Goal: Task Accomplishment & Management: Use online tool/utility

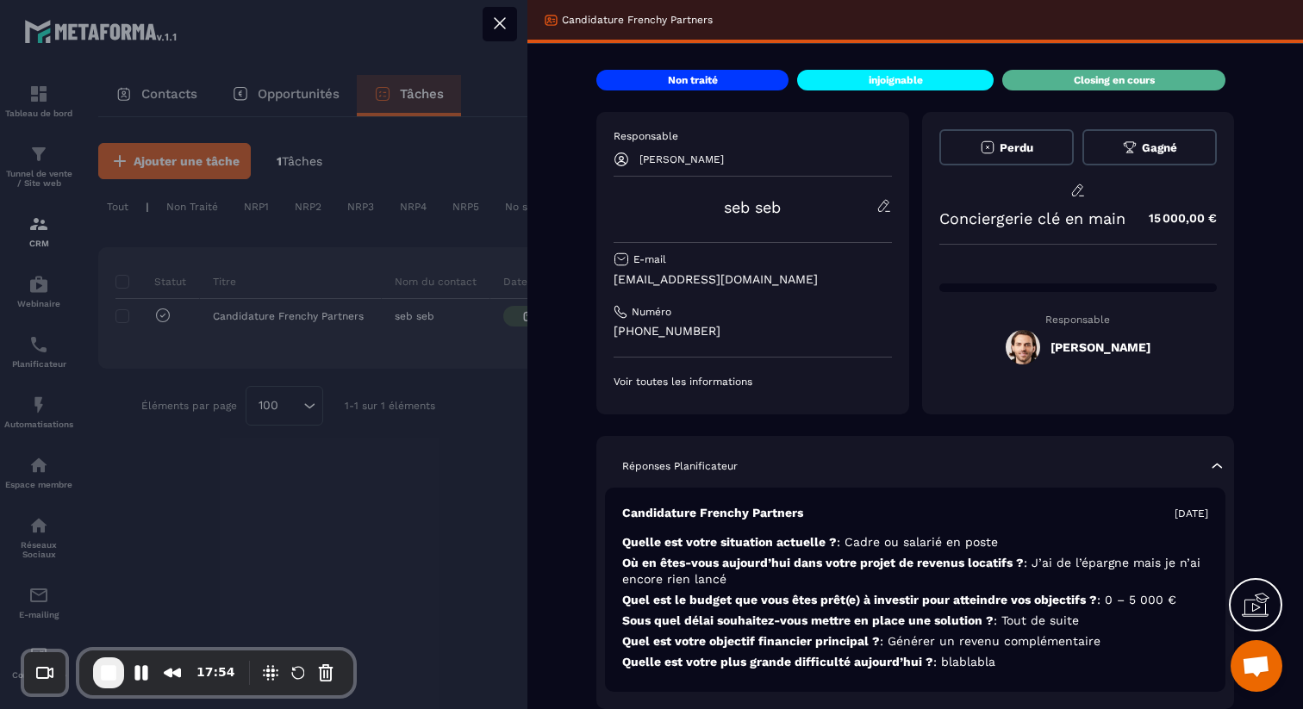
scroll to position [582, 0]
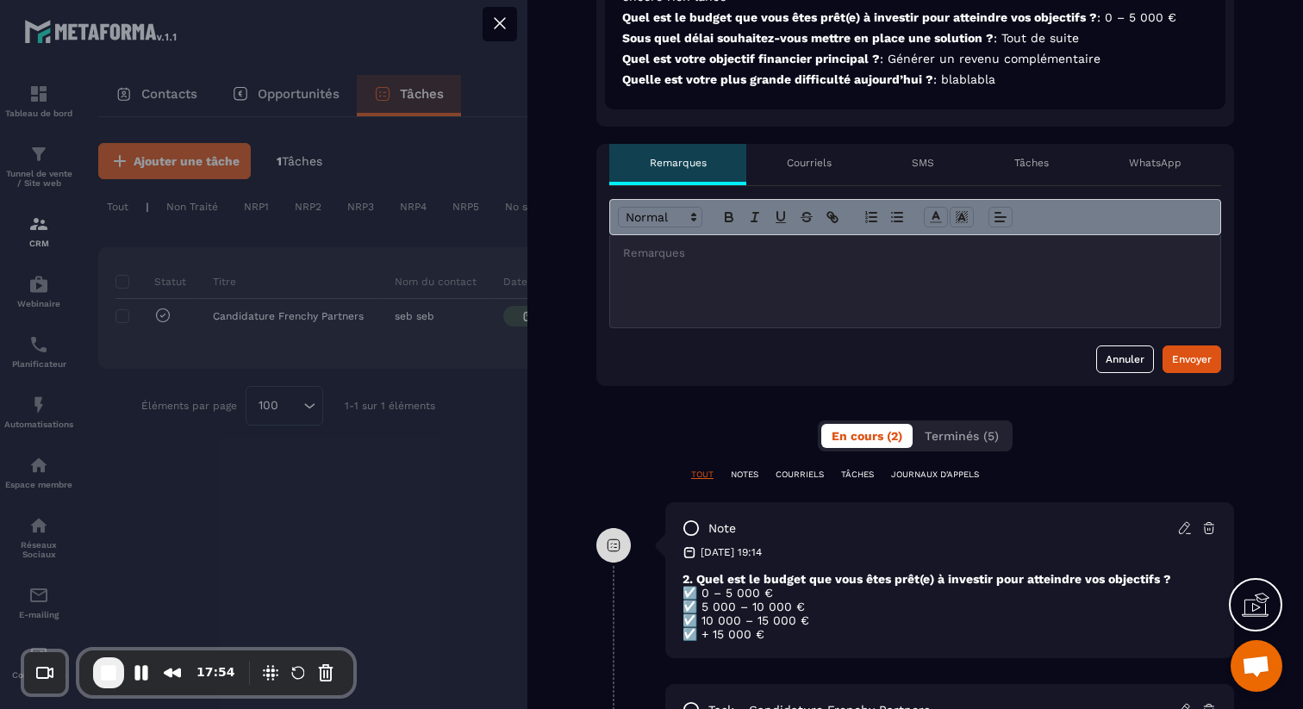
click at [824, 169] on p "Courriels" at bounding box center [809, 163] width 45 height 14
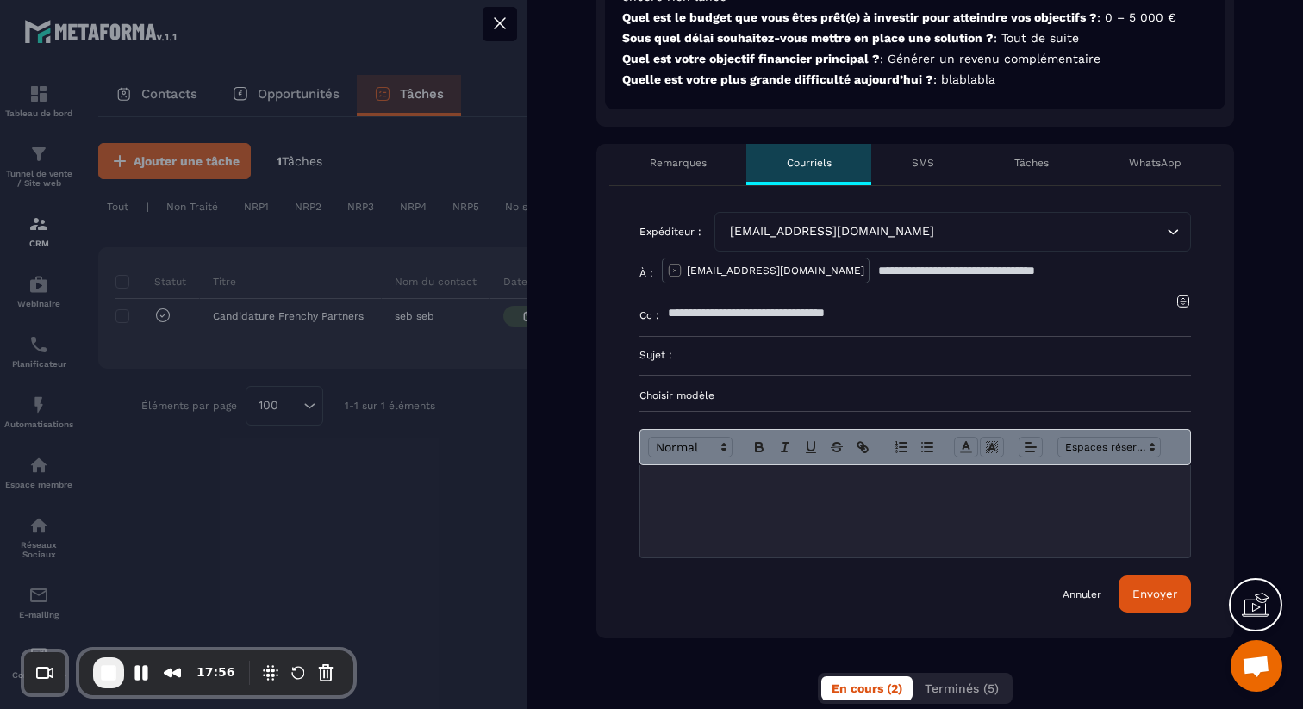
click at [710, 391] on p "Choisir modèle" at bounding box center [914, 396] width 551 height 14
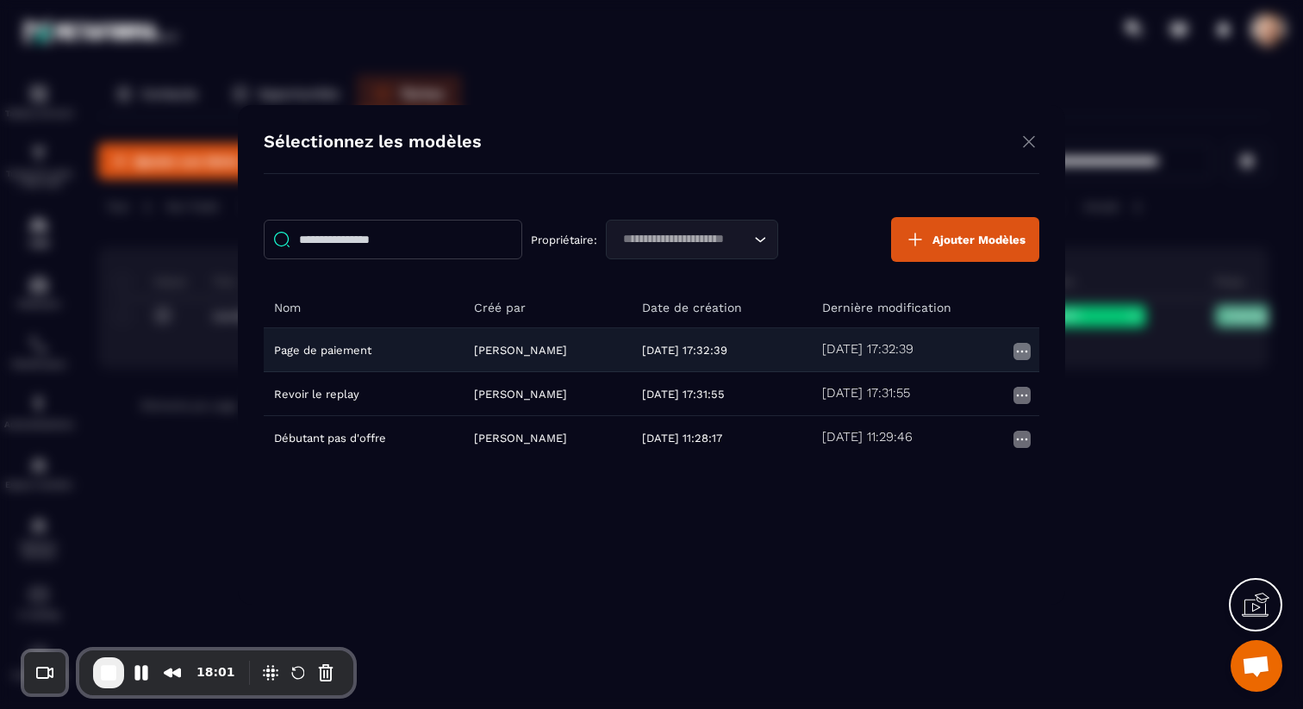
click at [358, 349] on td "Page de paiement" at bounding box center [364, 349] width 200 height 44
type input "**********"
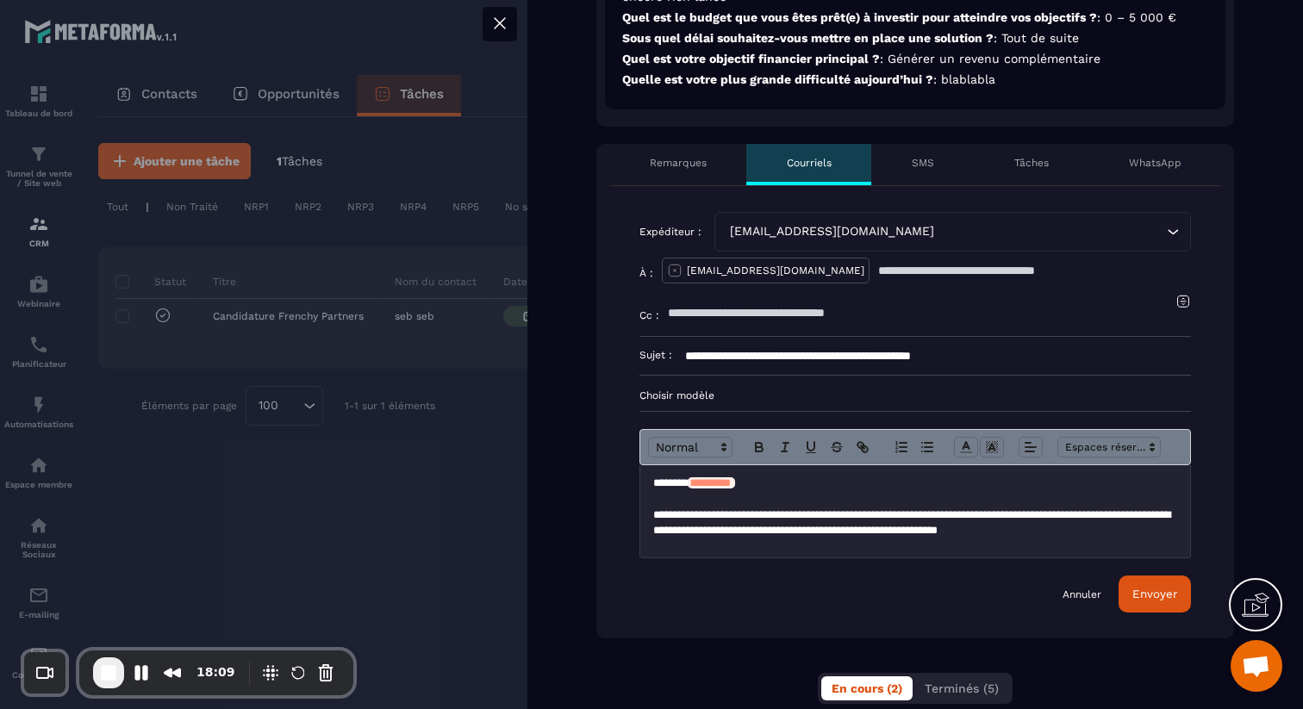
click at [697, 395] on p "Choisir modèle" at bounding box center [914, 396] width 551 height 14
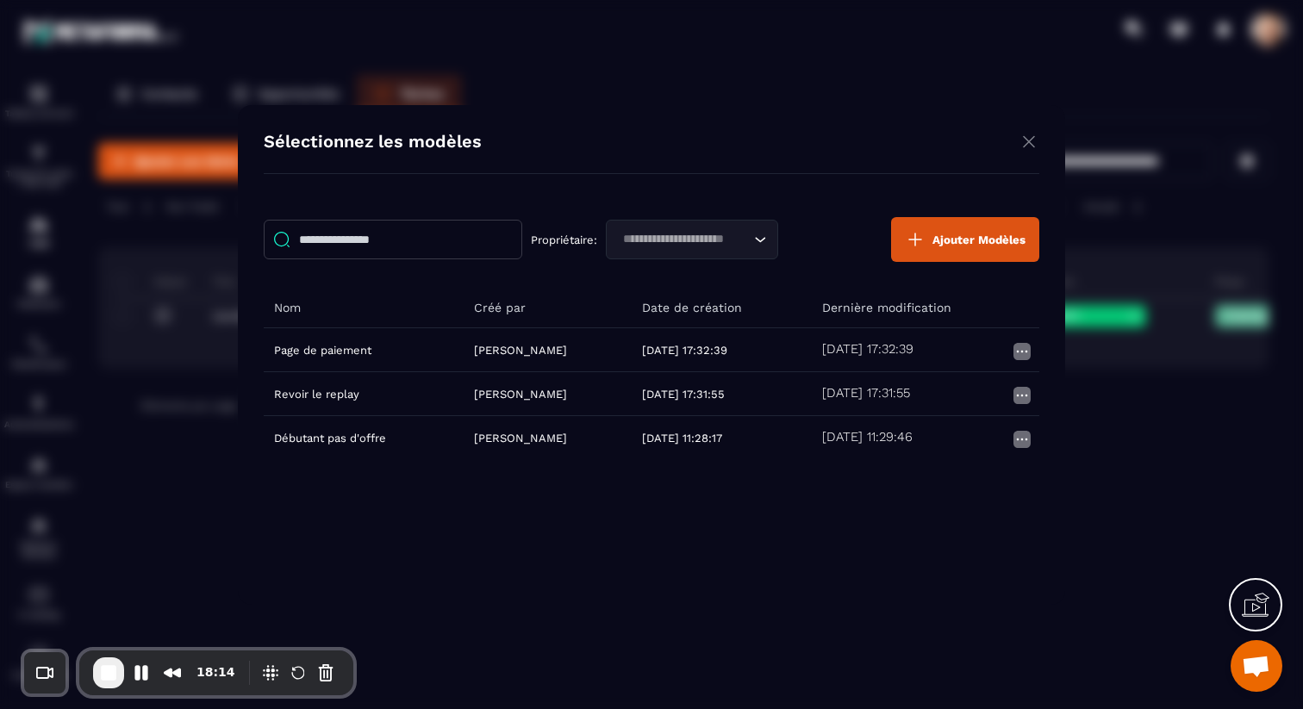
click at [973, 230] on button "Ajouter Modèles" at bounding box center [965, 239] width 148 height 45
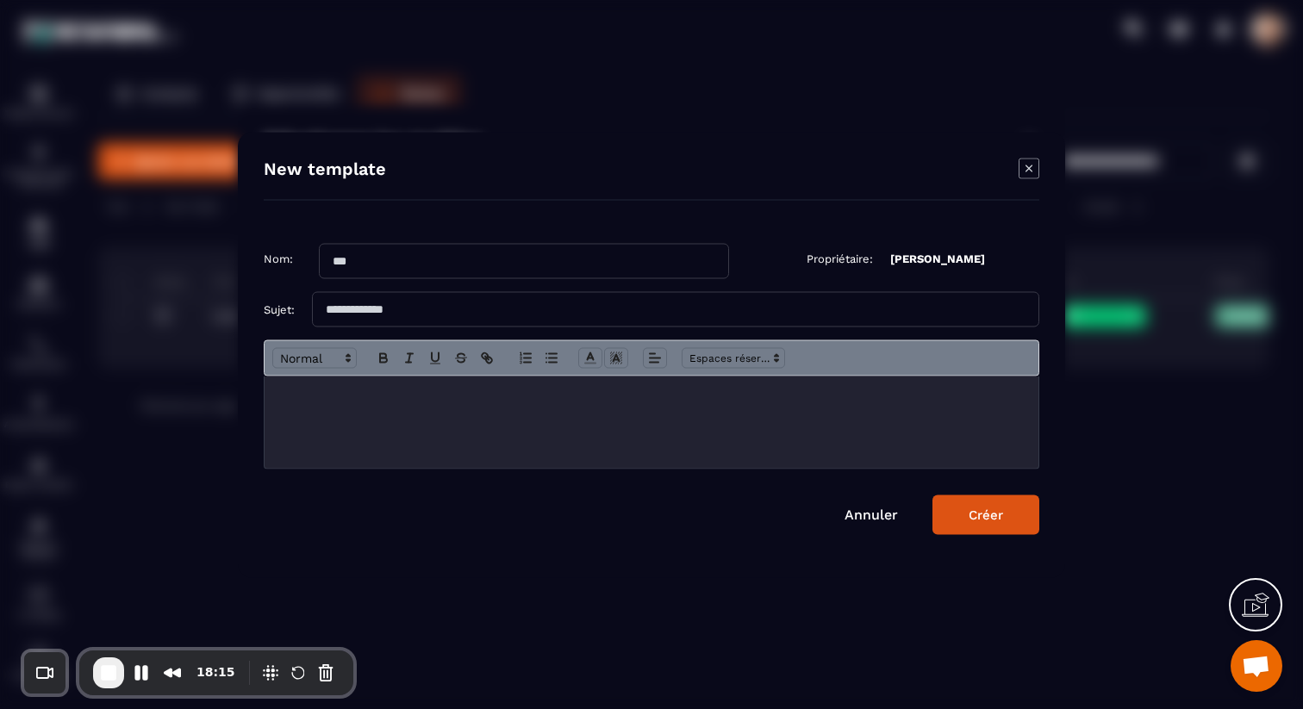
click at [444, 422] on div "Modal window" at bounding box center [651, 422] width 774 height 92
click at [298, 358] on span "Modal window" at bounding box center [314, 357] width 84 height 21
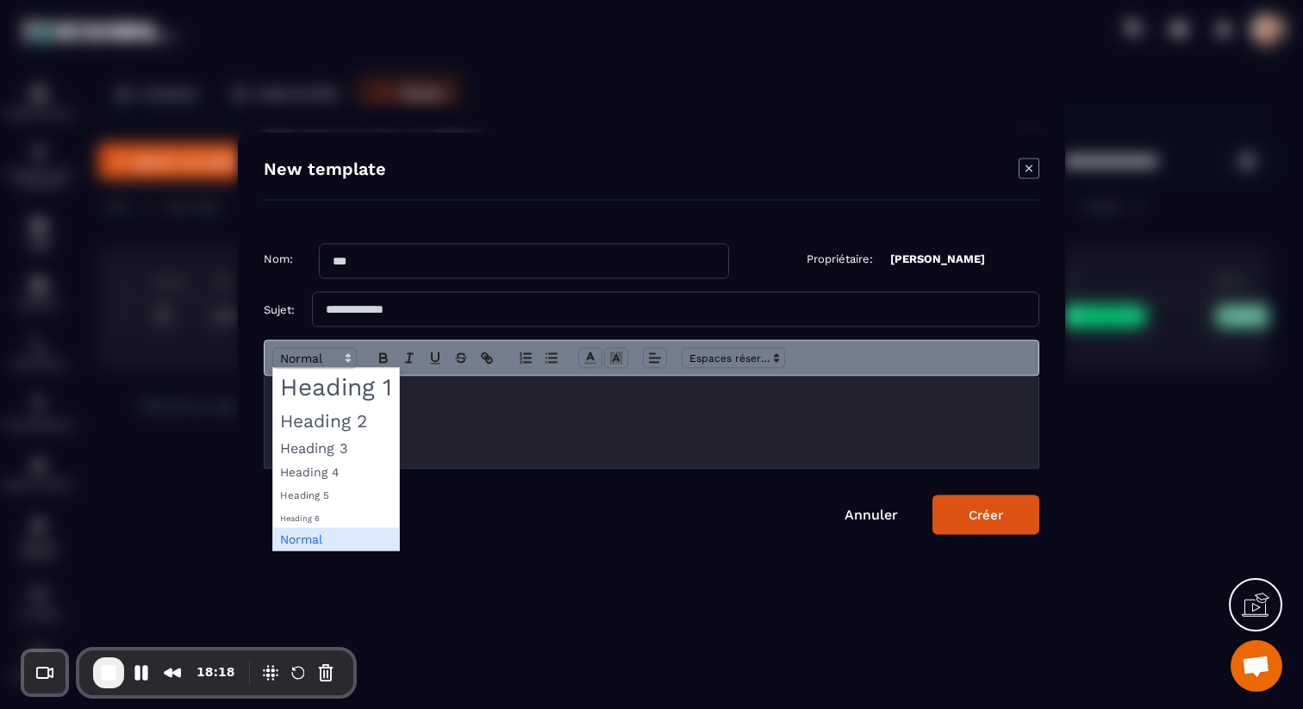
drag, startPoint x: 576, startPoint y: 407, endPoint x: 602, endPoint y: 403, distance: 26.2
click at [576, 407] on div "Modal window" at bounding box center [651, 422] width 774 height 92
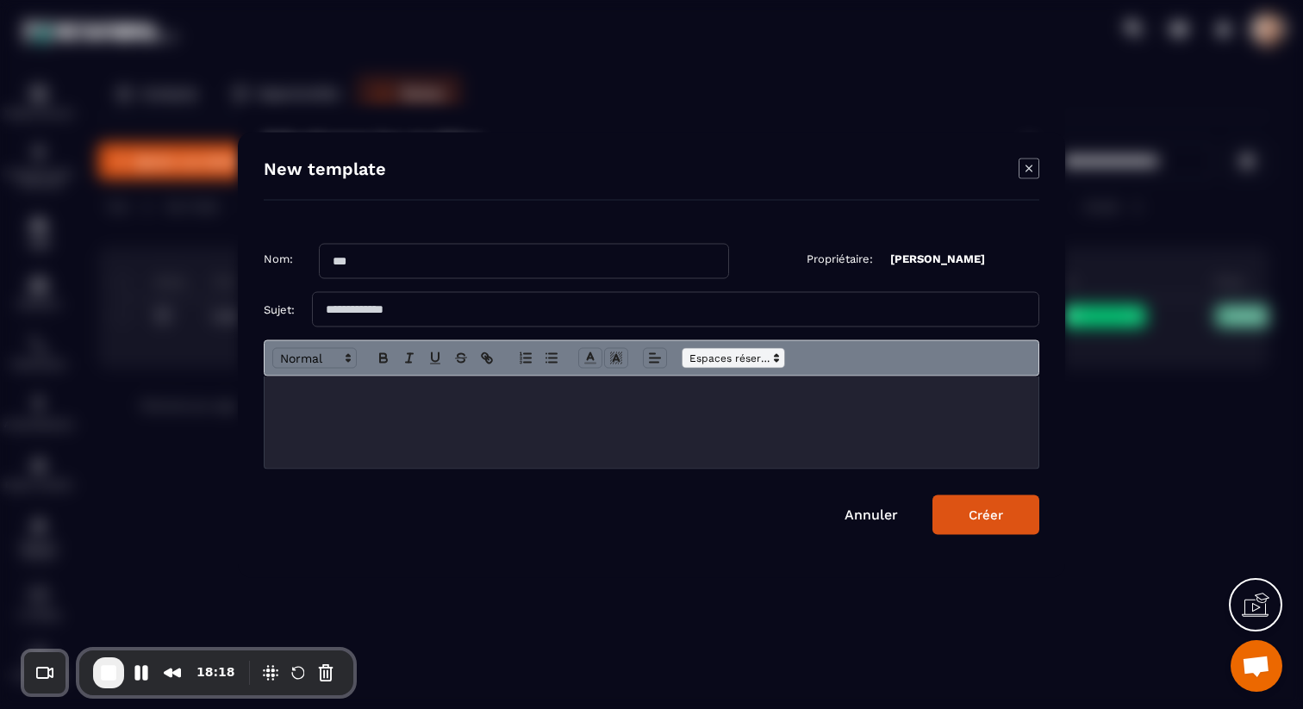
click at [748, 347] on span "Modal window" at bounding box center [732, 357] width 103 height 21
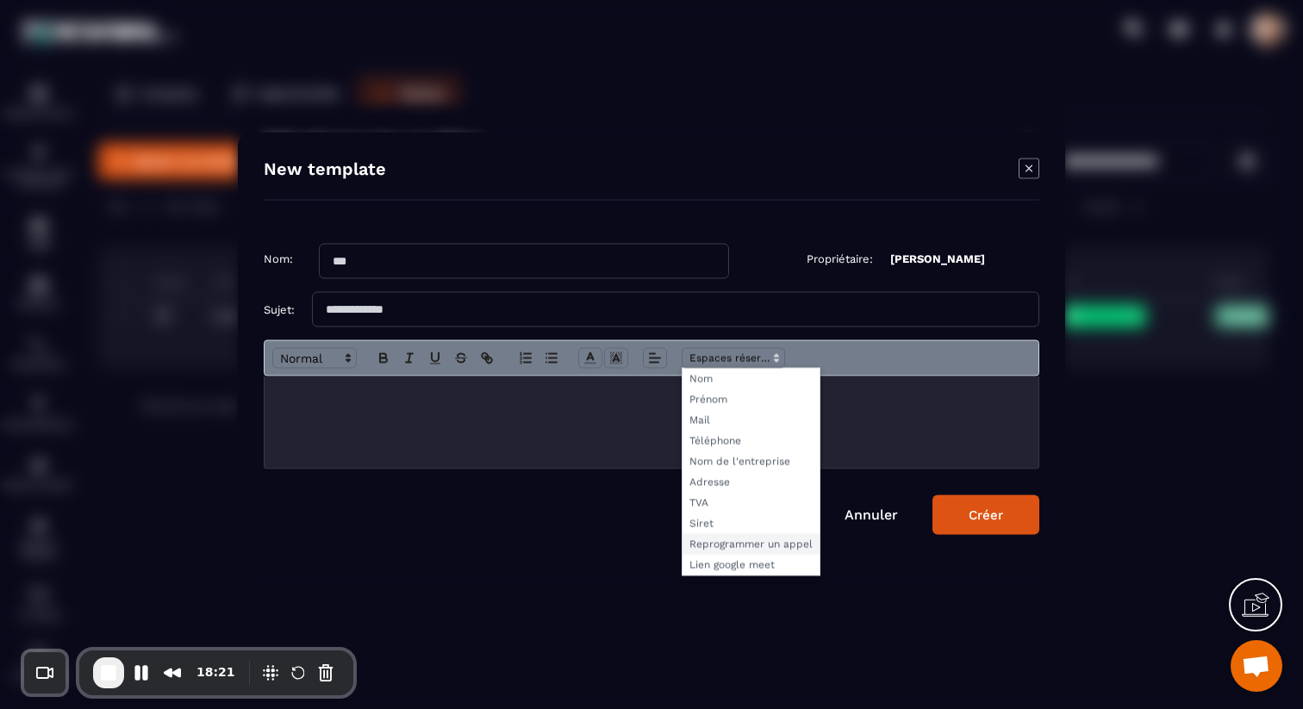
click at [756, 542] on span "Modal window" at bounding box center [750, 543] width 137 height 21
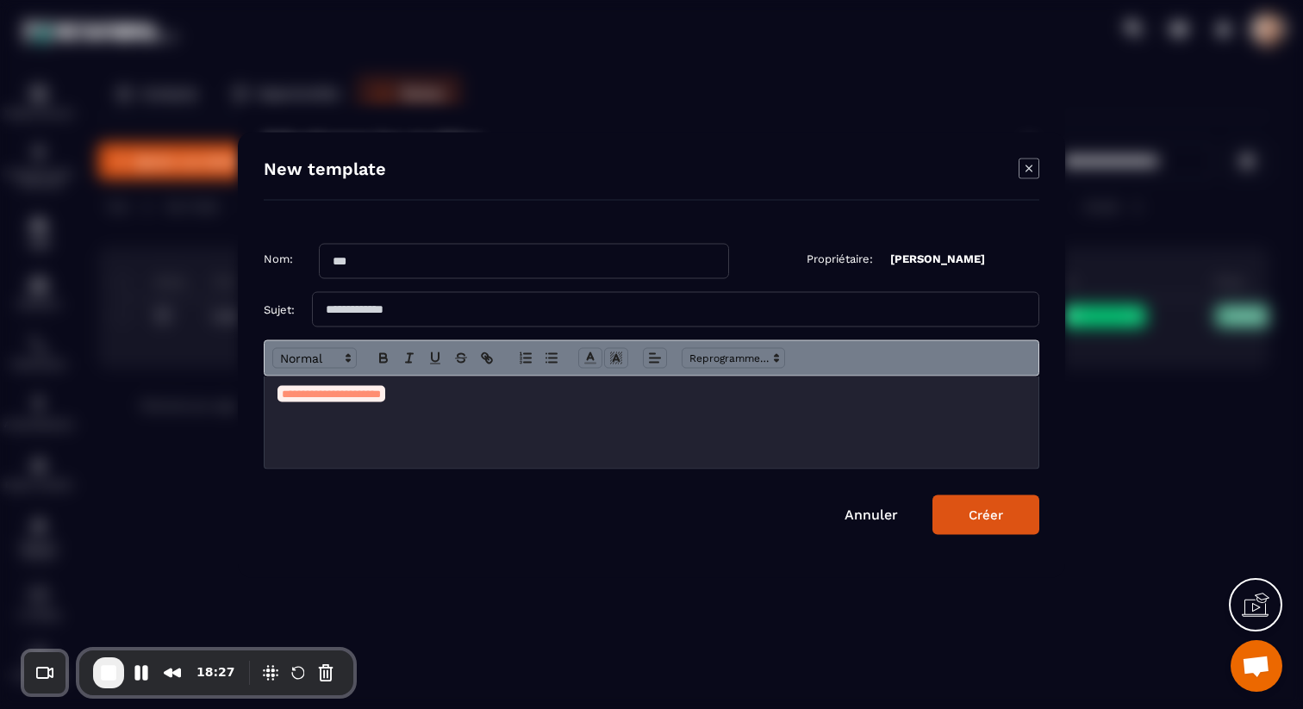
click at [1028, 171] on icon "Modal window" at bounding box center [1028, 168] width 21 height 21
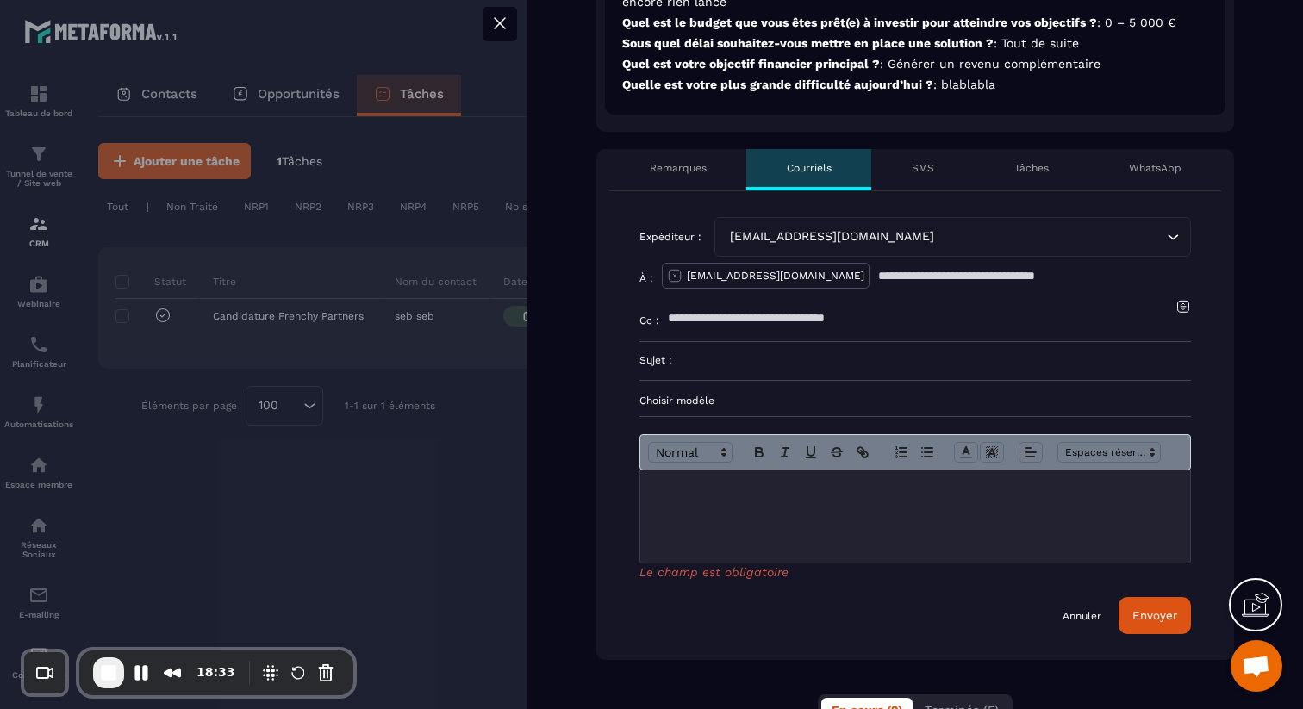
click at [700, 406] on p "Choisir modèle" at bounding box center [914, 401] width 551 height 14
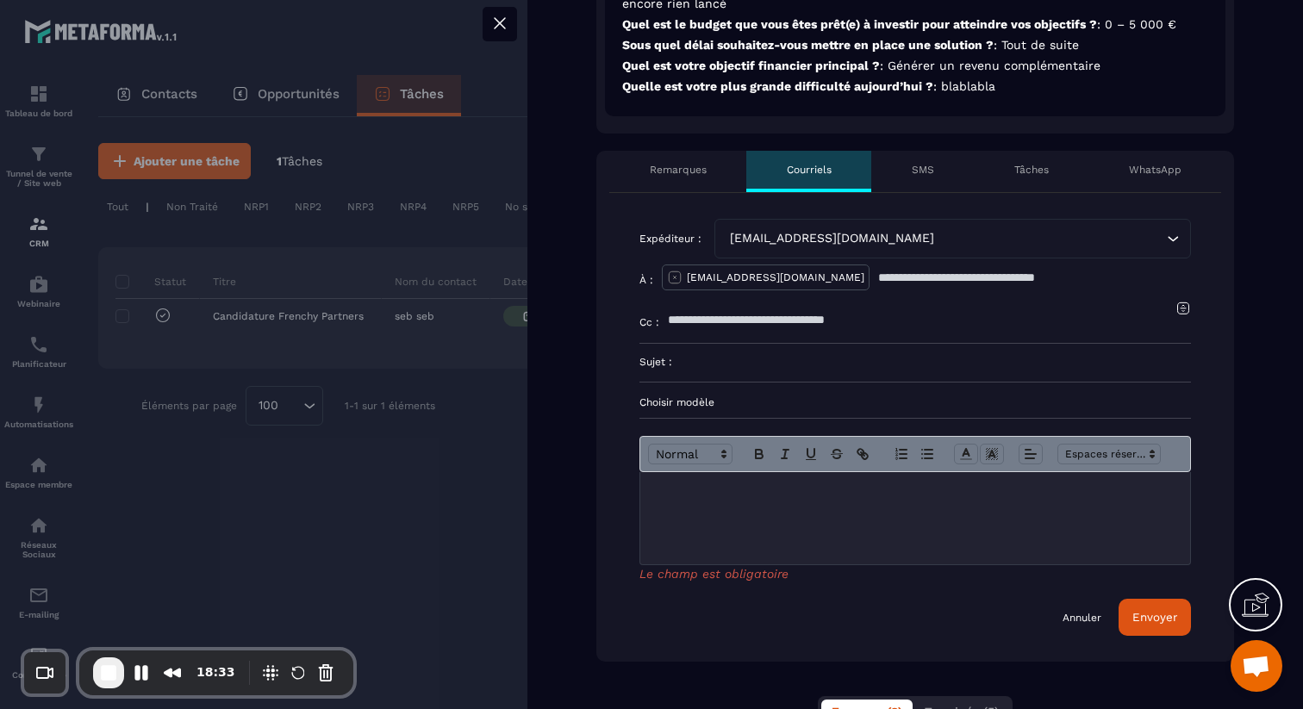
scroll to position [578, 0]
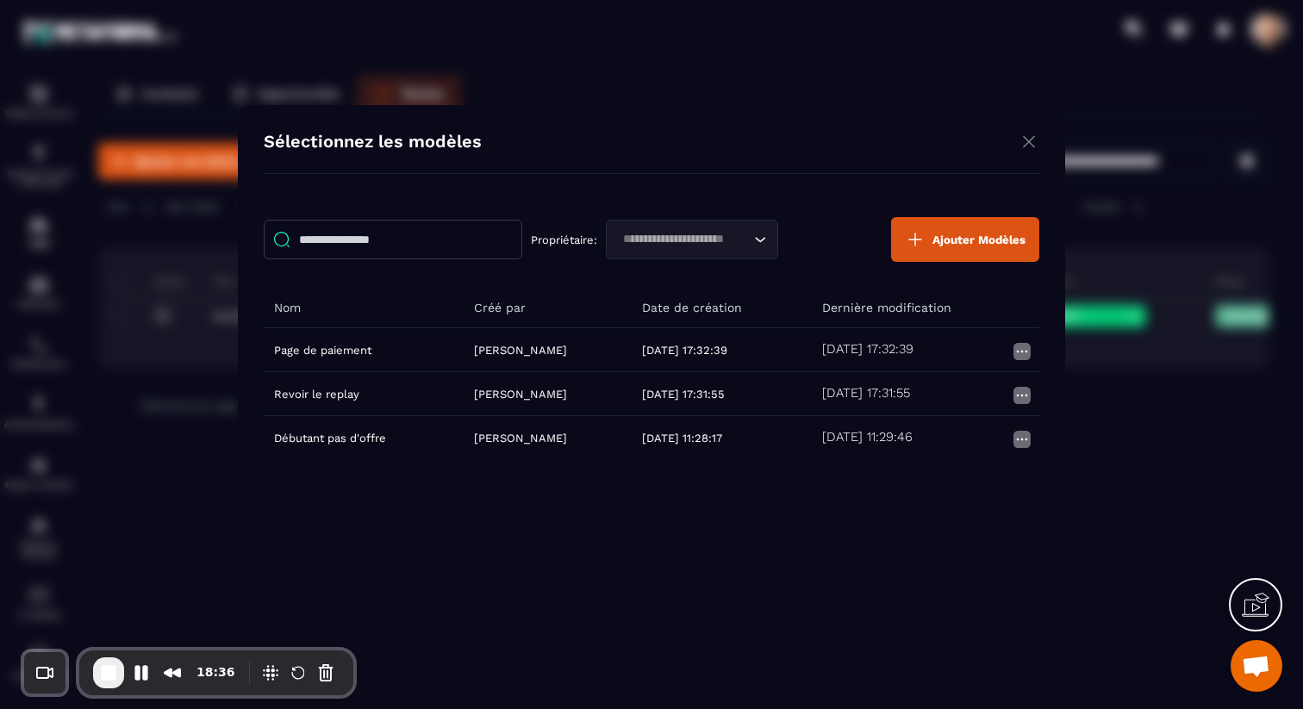
click at [1027, 142] on img "Modal window" at bounding box center [1028, 142] width 21 height 22
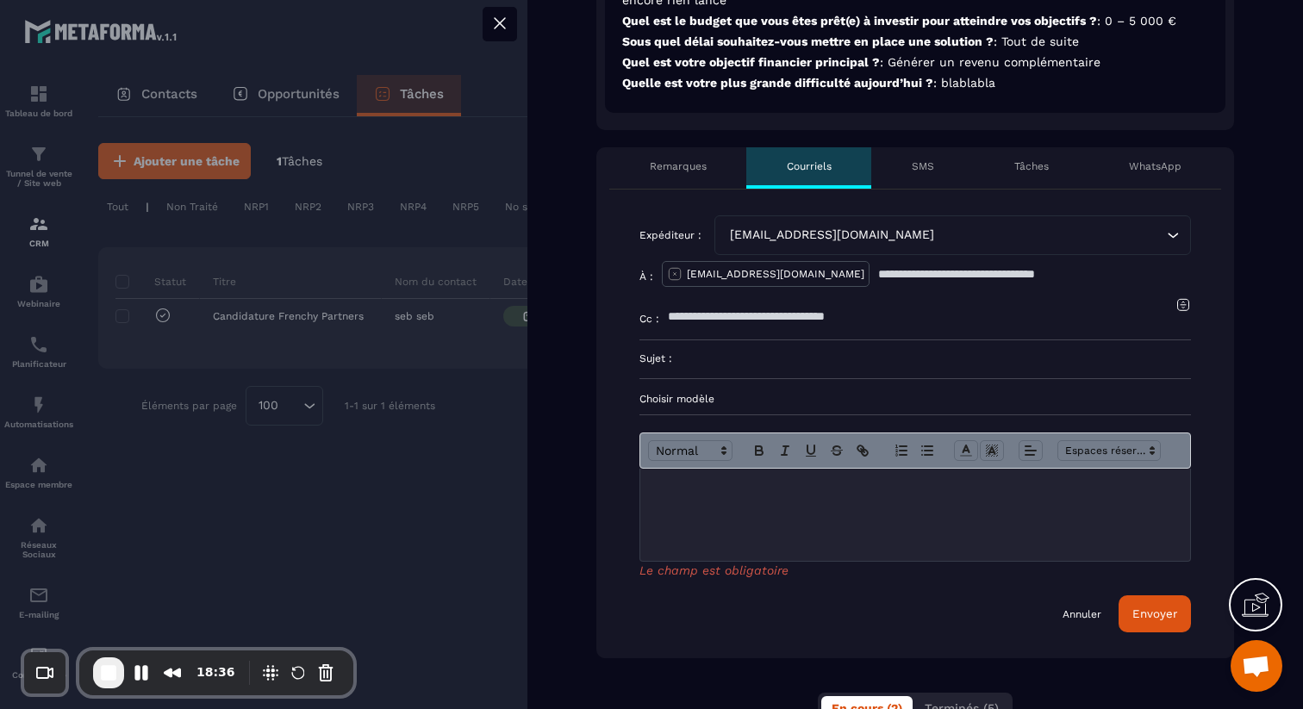
scroll to position [570, 0]
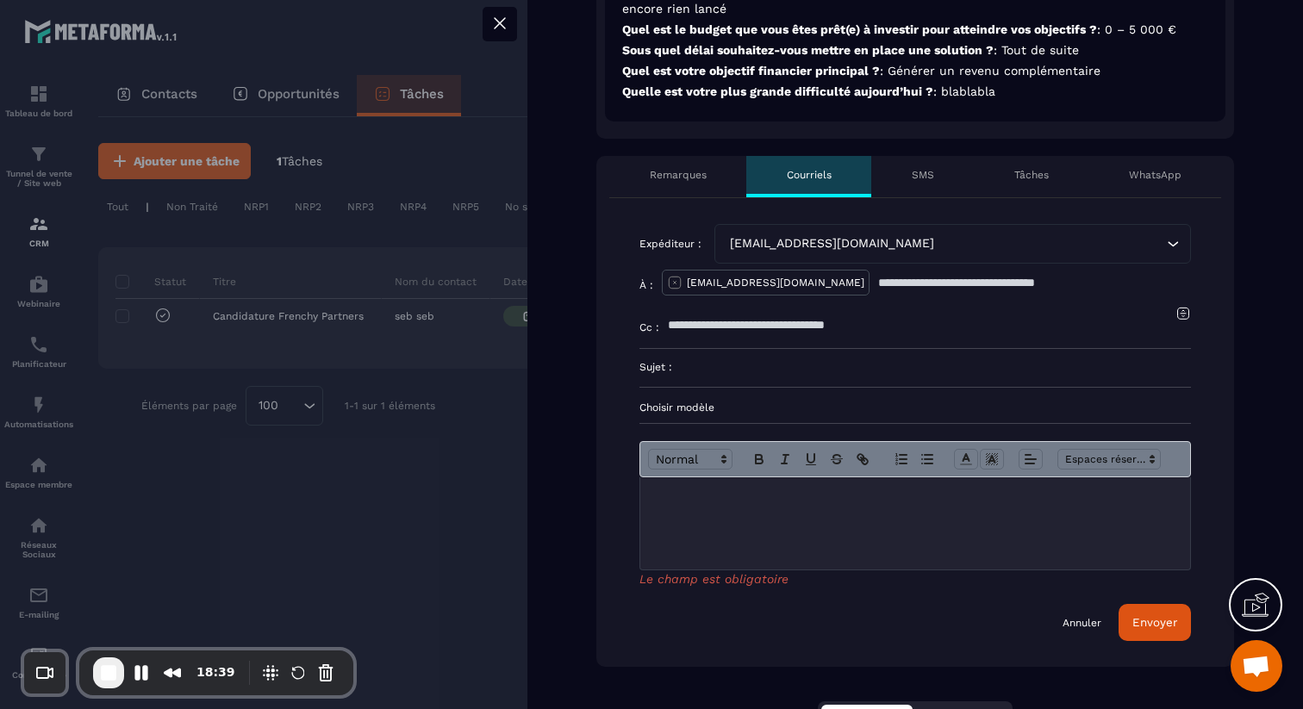
click at [498, 22] on icon at bounding box center [499, 23] width 10 height 10
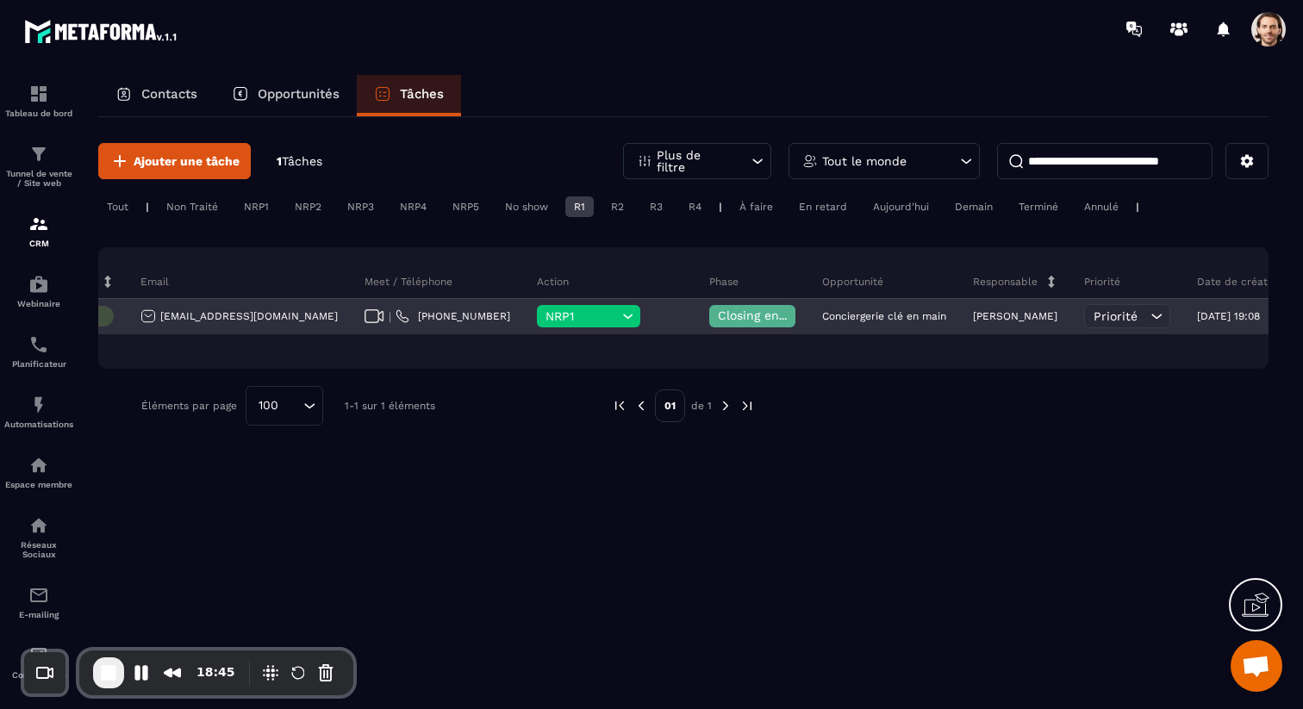
scroll to position [0, 518]
click at [1081, 317] on span "Priorité" at bounding box center [1103, 316] width 44 height 14
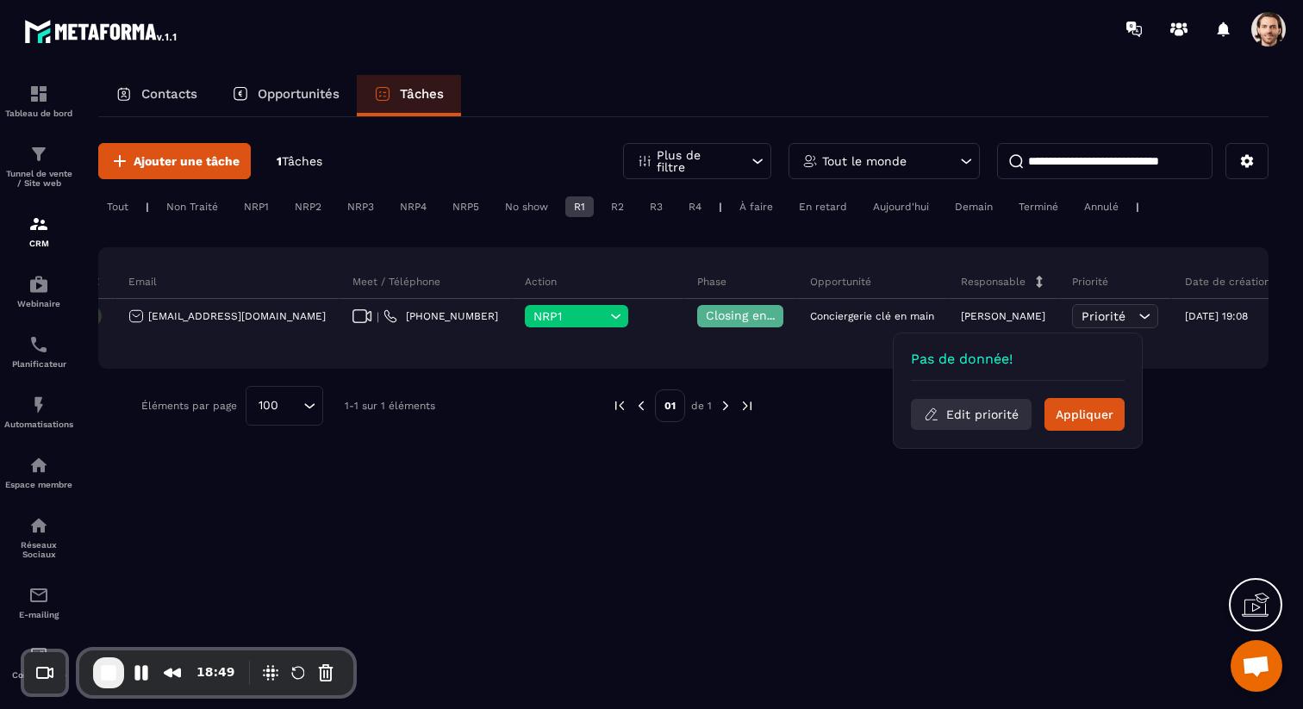
click at [1002, 412] on button "Edit priorité" at bounding box center [971, 414] width 121 height 31
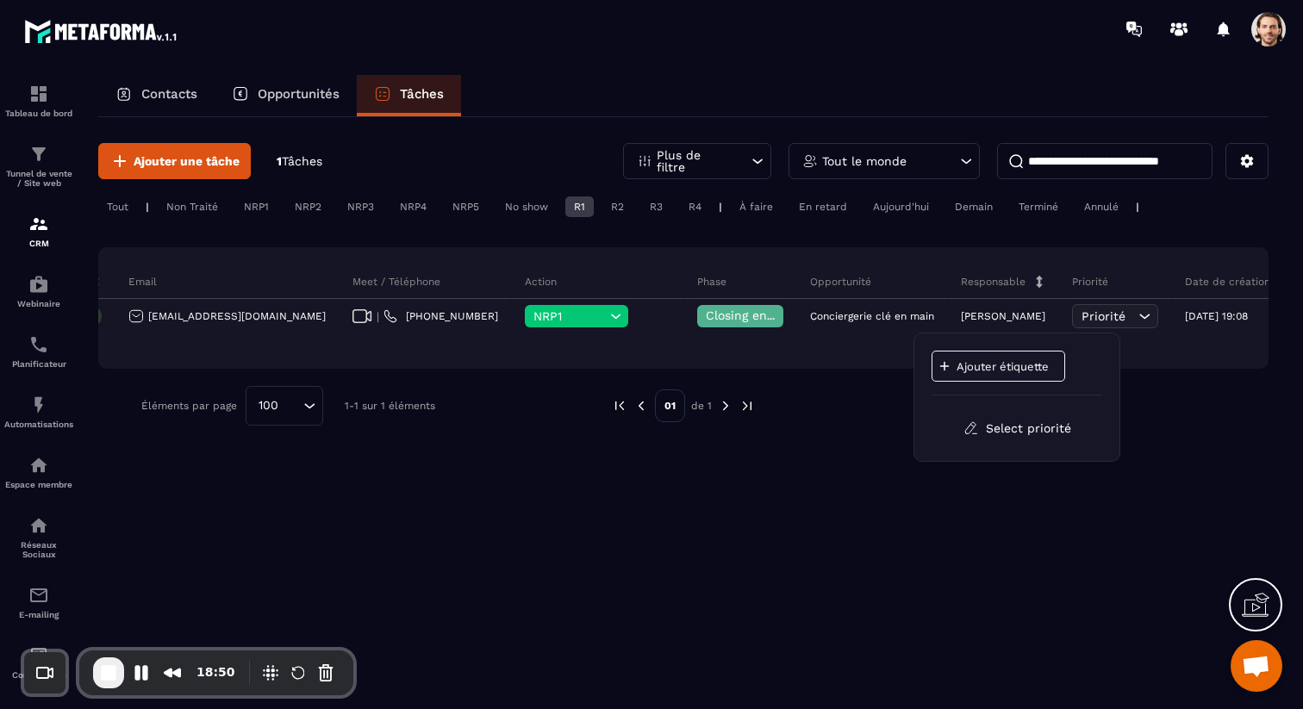
click at [992, 370] on p "Ajouter étiquette" at bounding box center [1007, 366] width 103 height 13
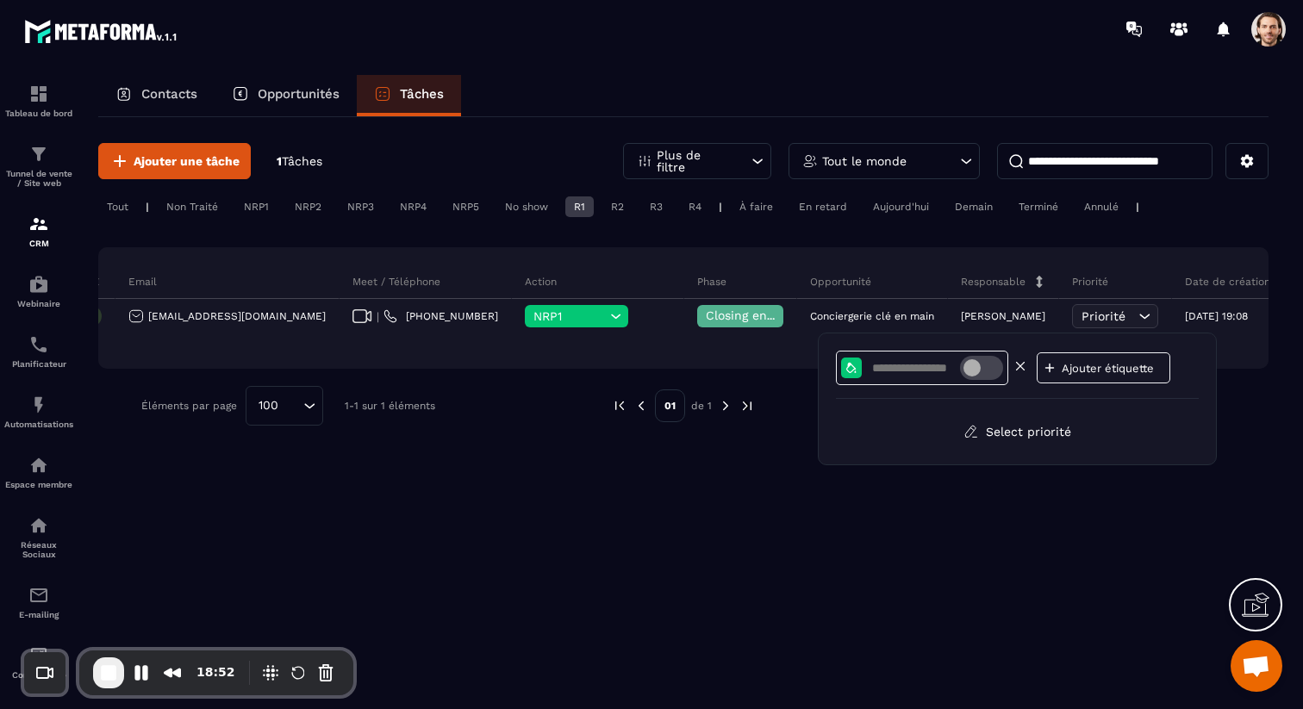
click at [915, 373] on input at bounding box center [915, 368] width 90 height 15
type input "**"
click at [1019, 365] on icon at bounding box center [1021, 367] width 8 height 8
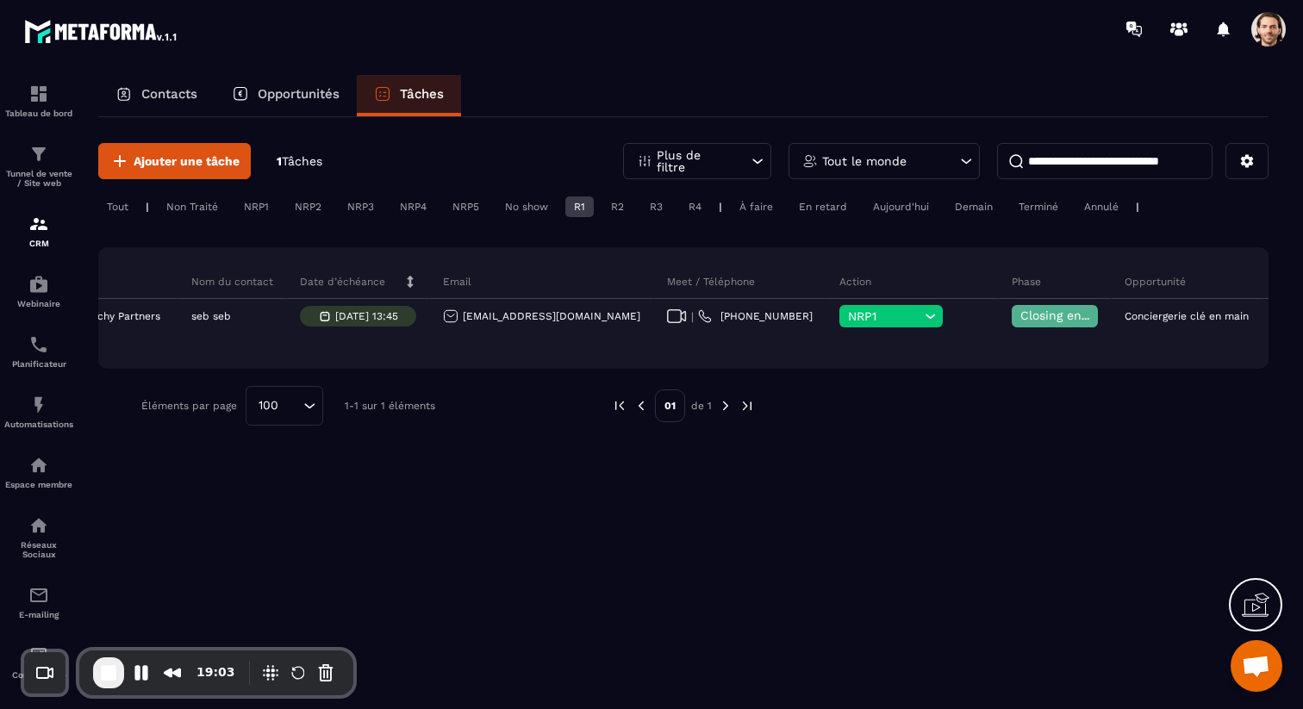
scroll to position [0, 0]
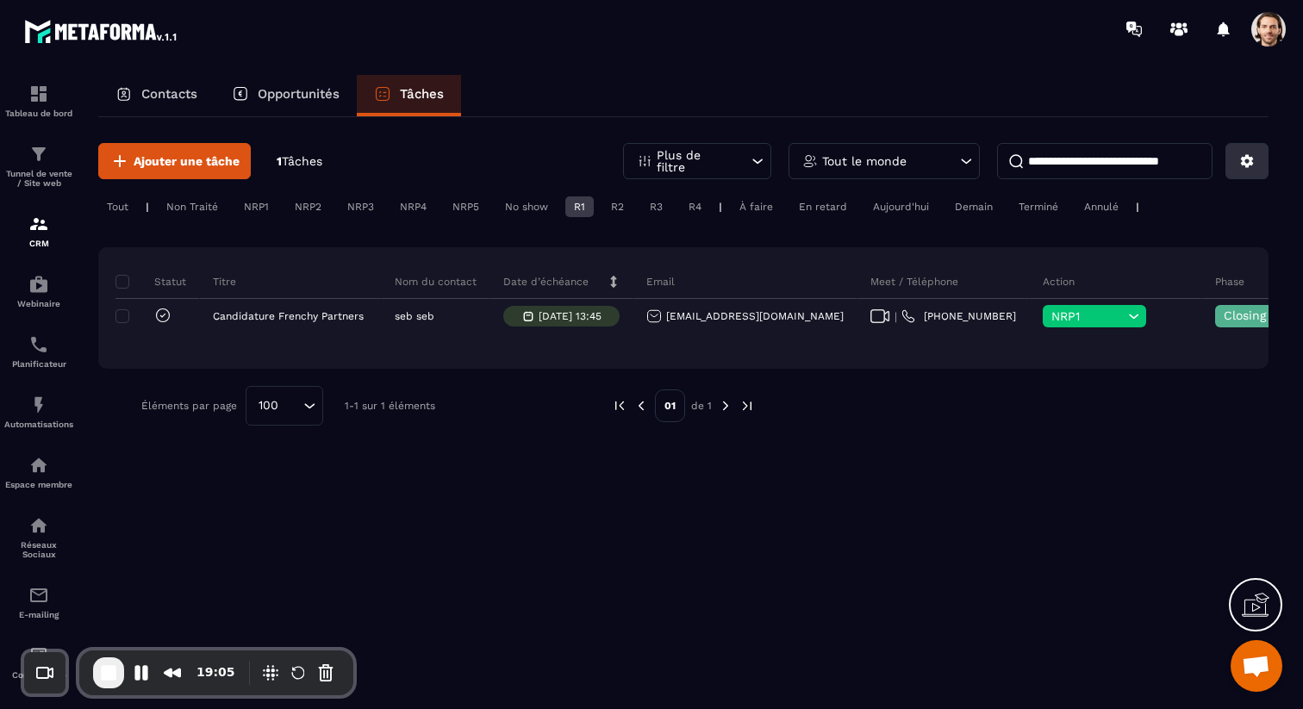
click at [1244, 166] on icon at bounding box center [1247, 161] width 16 height 16
click at [1212, 205] on p "Changer les colonnes" at bounding box center [1185, 200] width 147 height 28
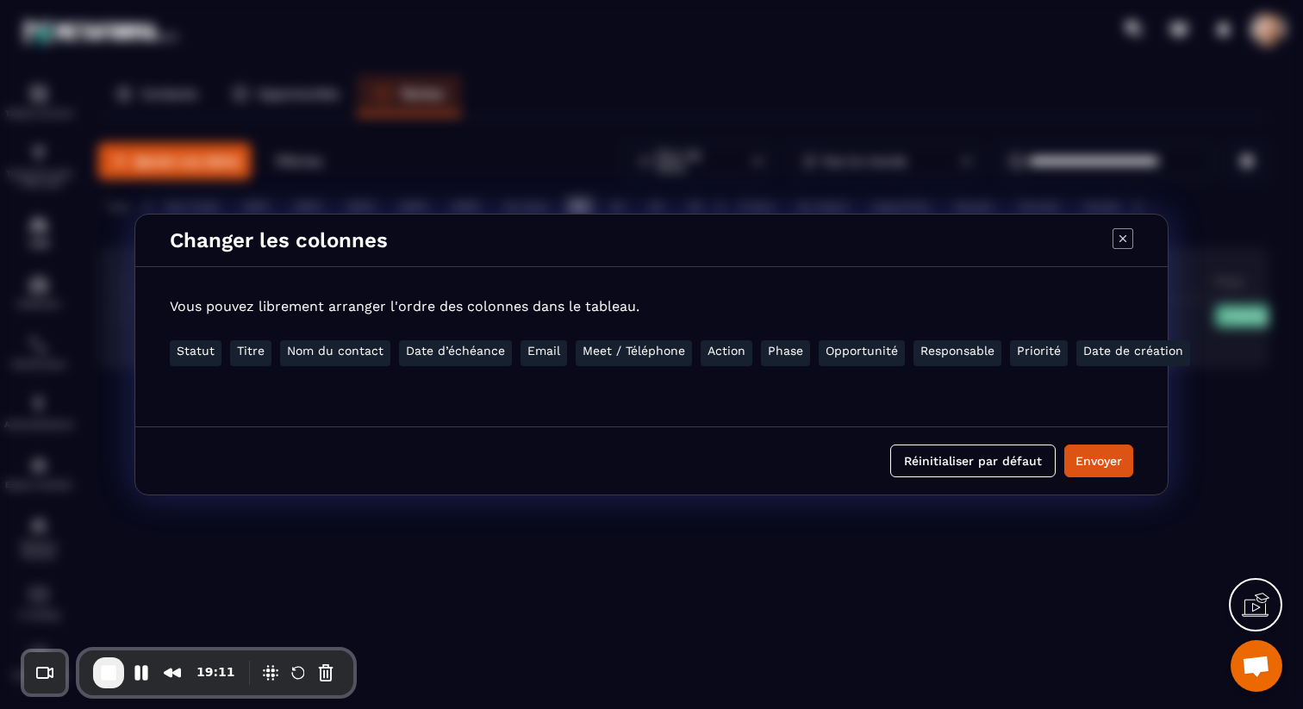
click at [1124, 238] on icon "Modal window" at bounding box center [1122, 238] width 21 height 21
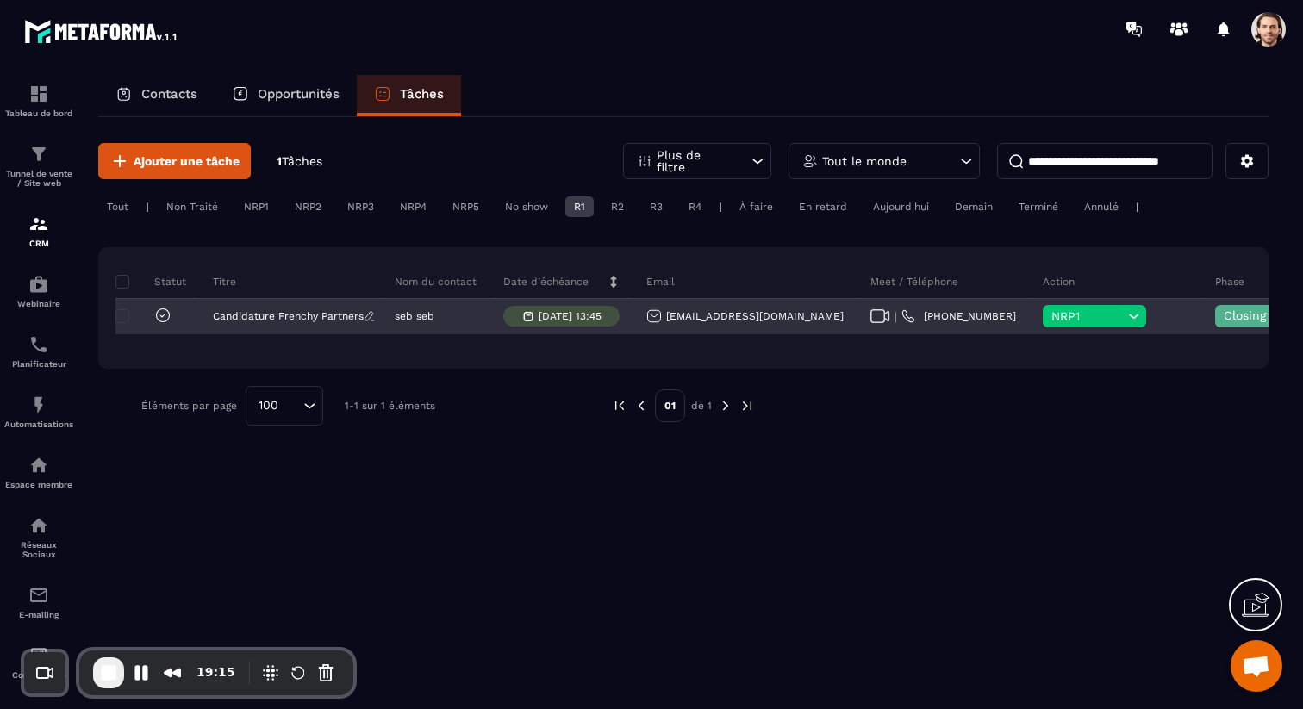
click at [280, 317] on p "Candidature Frenchy Partners" at bounding box center [288, 316] width 151 height 12
